Goal: Information Seeking & Learning: Learn about a topic

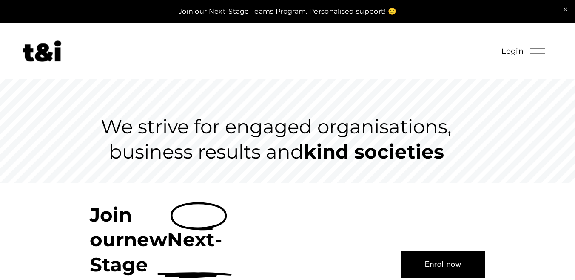
click at [297, 9] on link at bounding box center [287, 11] width 575 height 23
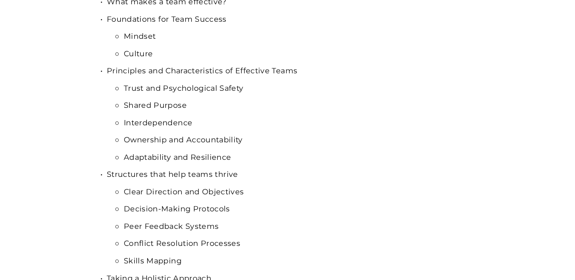
scroll to position [355, 0]
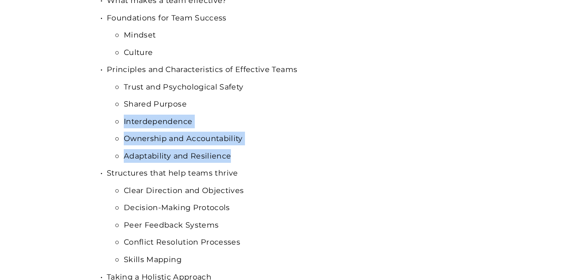
drag, startPoint x: 234, startPoint y: 155, endPoint x: 123, endPoint y: 119, distance: 116.2
click at [123, 119] on ul "Trust and Psychological Safety Shared Purpose Interdependence Ownership and Acc…" at bounding box center [296, 121] width 379 height 83
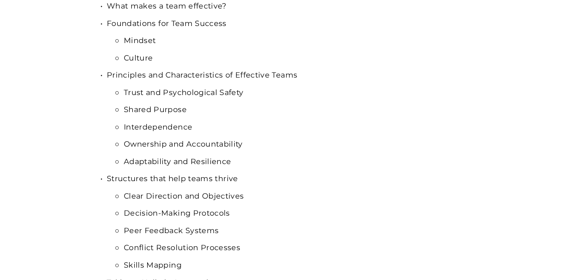
scroll to position [369, 0]
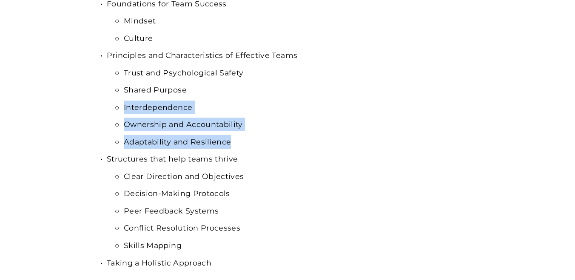
drag, startPoint x: 243, startPoint y: 146, endPoint x: 120, endPoint y: 103, distance: 129.5
click at [120, 103] on ul "Trust and Psychological Safety Shared Purpose Interdependence Ownership and Acc…" at bounding box center [296, 107] width 379 height 83
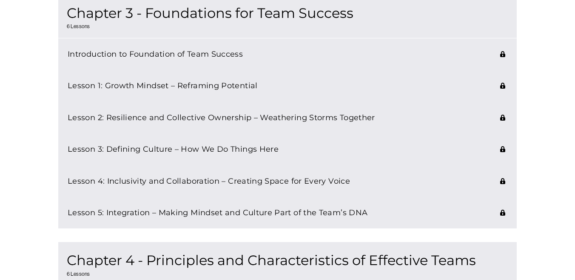
scroll to position [758, 0]
